Goal: Information Seeking & Learning: Find specific fact

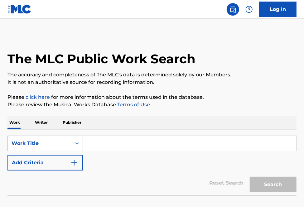
click at [97, 148] on input "Search Form" at bounding box center [189, 143] width 213 height 15
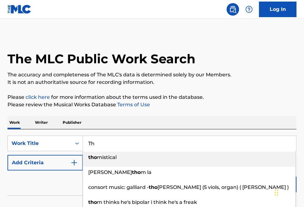
type input "T"
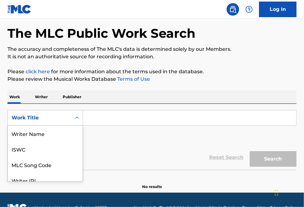
scroll to position [38, 0]
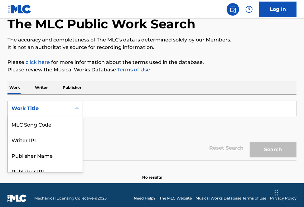
click at [57, 116] on div "8 results available. Use Up and Down to choose options, press Enter to select t…" at bounding box center [44, 109] width 75 height 16
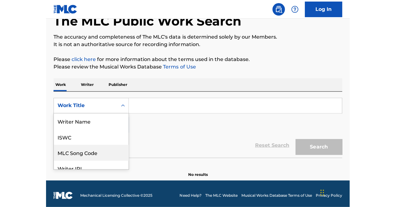
scroll to position [1, 0]
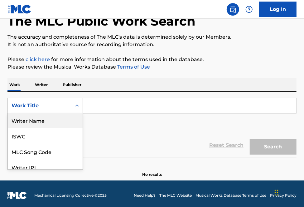
click at [38, 122] on div "Writer Name" at bounding box center [45, 120] width 75 height 16
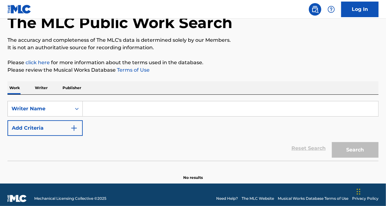
click at [221, 111] on input "Search Form" at bounding box center [231, 108] width 296 height 15
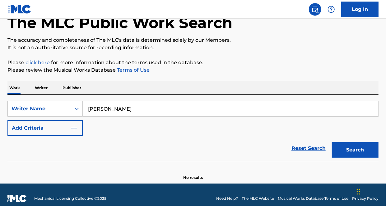
click at [104, 124] on div "SearchWithCriteria0a745a80-c3f4-4569-94c4-ded12a2eeea3 Writer Name [PERSON_NAME…" at bounding box center [192, 118] width 371 height 35
click at [141, 107] on input "[PERSON_NAME]" at bounding box center [231, 108] width 296 height 15
type input "[PERSON_NAME]"
click at [303, 142] on button "Search" at bounding box center [355, 150] width 47 height 16
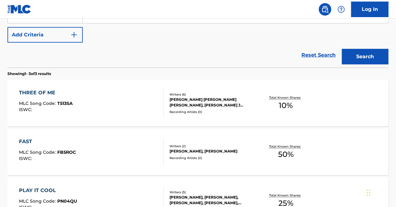
scroll to position [131, 0]
click at [196, 148] on div "[PERSON_NAME], [PERSON_NAME]" at bounding box center [212, 151] width 85 height 6
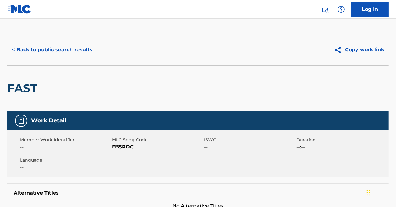
click at [38, 53] on button "< Back to public search results" at bounding box center [51, 50] width 89 height 16
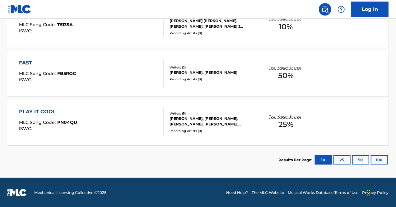
scroll to position [210, 0]
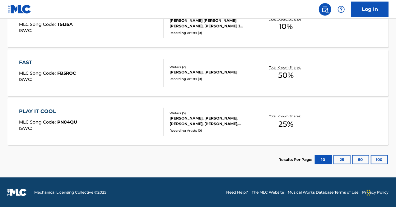
click at [127, 58] on div "FAST MLC Song Code : FB5ROC ISWC : Writers ( 2 ) [PERSON_NAME], [PERSON_NAME] R…" at bounding box center [197, 73] width 381 height 47
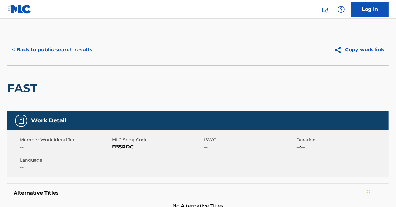
click at [35, 48] on button "< Back to public search results" at bounding box center [51, 50] width 89 height 16
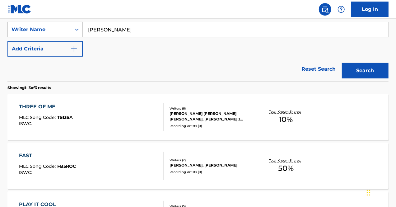
scroll to position [108, 0]
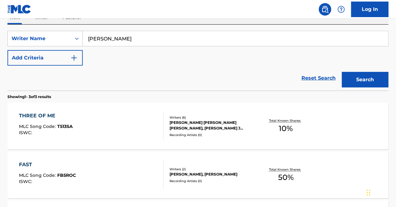
click at [104, 120] on div "THREE OF ME MLC Song Code : T513SA ISWC :" at bounding box center [91, 126] width 145 height 28
